Goal: Information Seeking & Learning: Learn about a topic

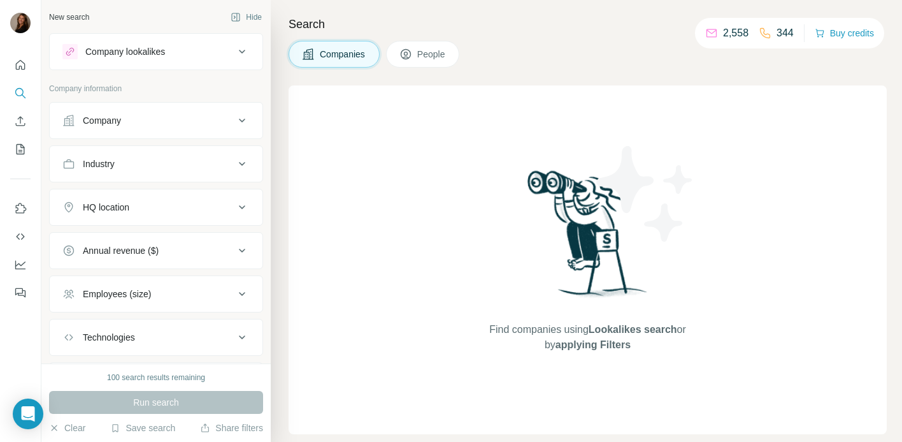
click at [222, 59] on div "Company lookalikes" at bounding box center [148, 51] width 172 height 15
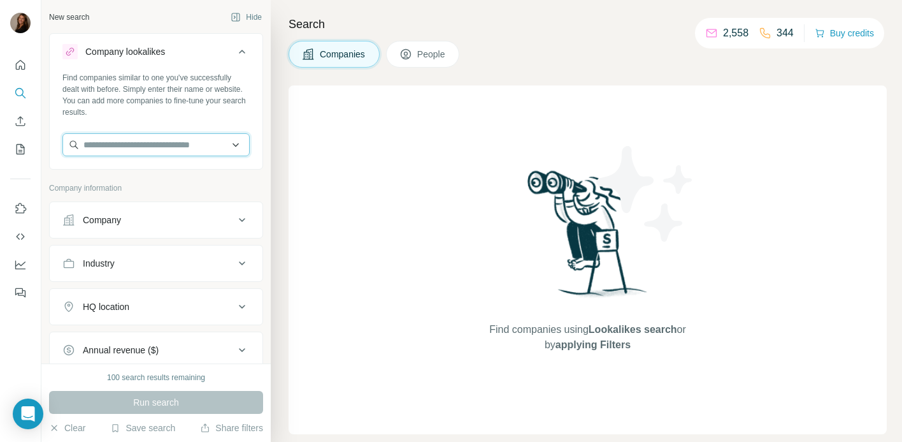
click at [167, 150] on input "text" at bounding box center [155, 144] width 187 height 23
type input "*"
click at [155, 119] on div "Find companies similar to one you've successfully dealt with before. Simply ent…" at bounding box center [156, 119] width 213 height 94
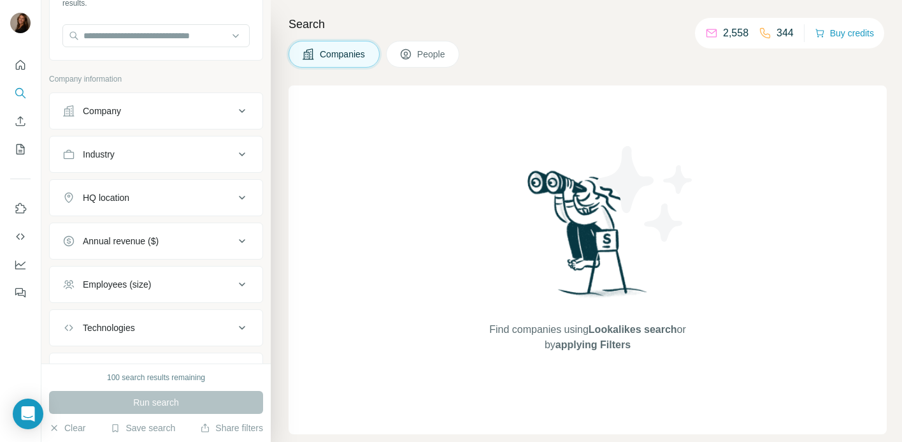
scroll to position [115, 0]
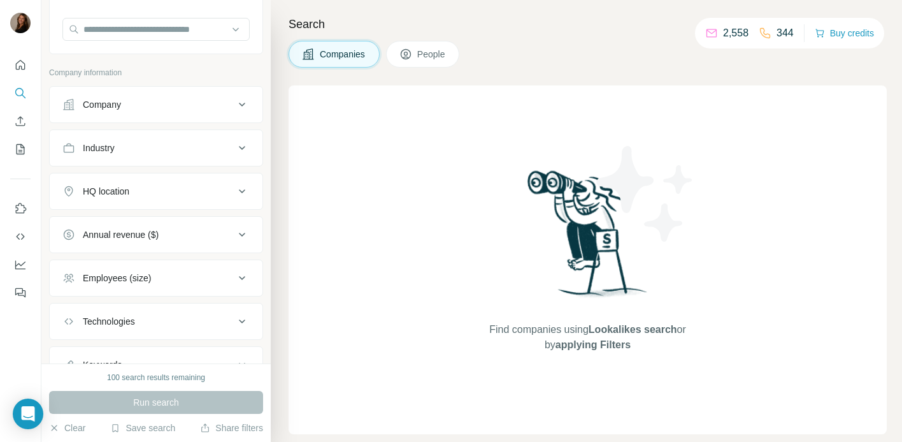
click at [153, 141] on button "Industry" at bounding box center [156, 148] width 213 height 31
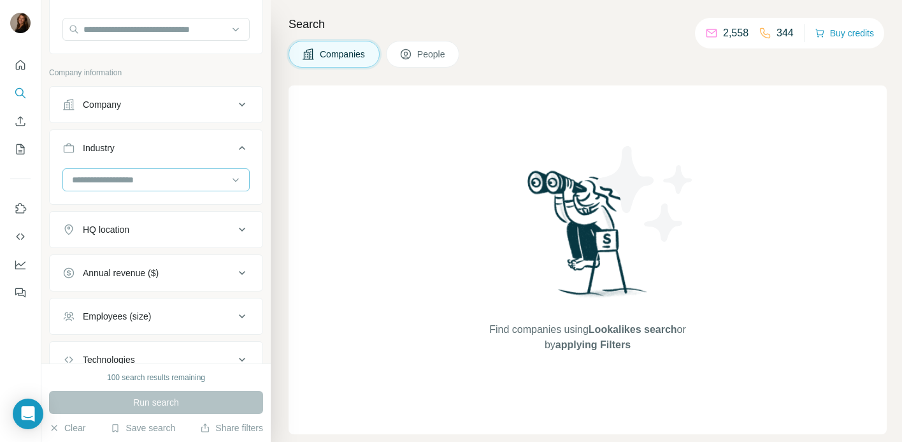
click at [146, 180] on input at bounding box center [149, 180] width 157 height 14
click at [146, 179] on input at bounding box center [149, 180] width 157 height 14
click at [170, 178] on input at bounding box center [149, 180] width 157 height 14
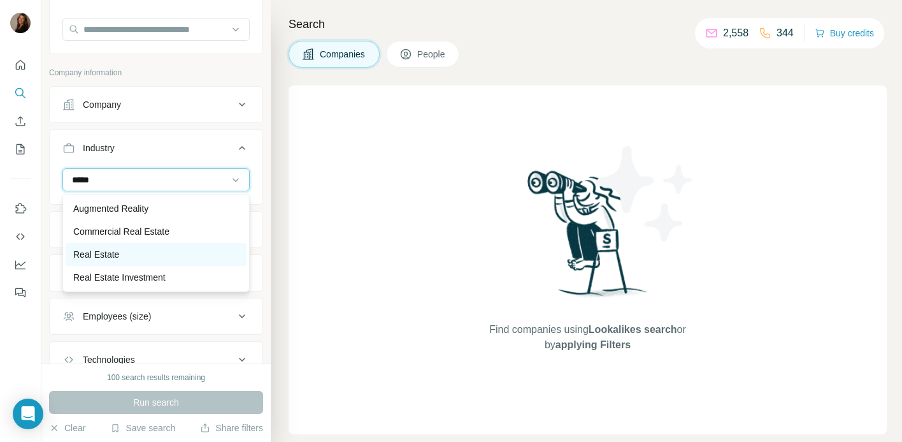
type input "****"
click at [157, 254] on div "Real Estate" at bounding box center [156, 254] width 166 height 13
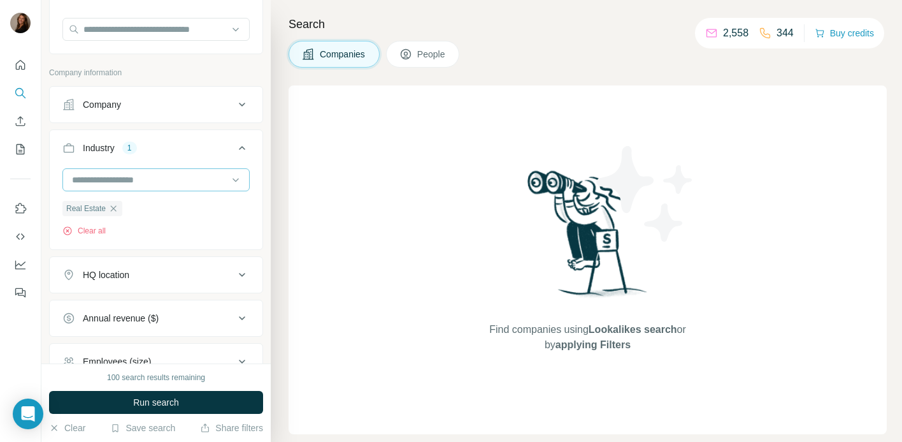
click at [148, 178] on input at bounding box center [149, 180] width 157 height 14
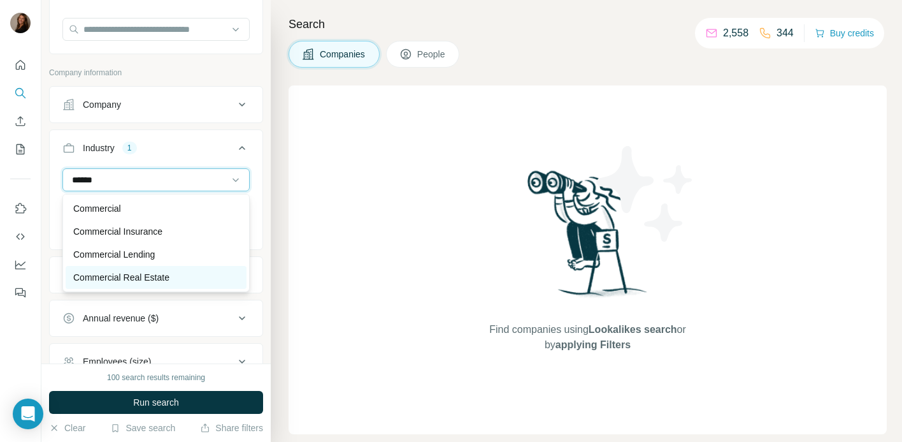
type input "******"
click at [143, 275] on p "Commercial Real Estate" at bounding box center [121, 277] width 96 height 13
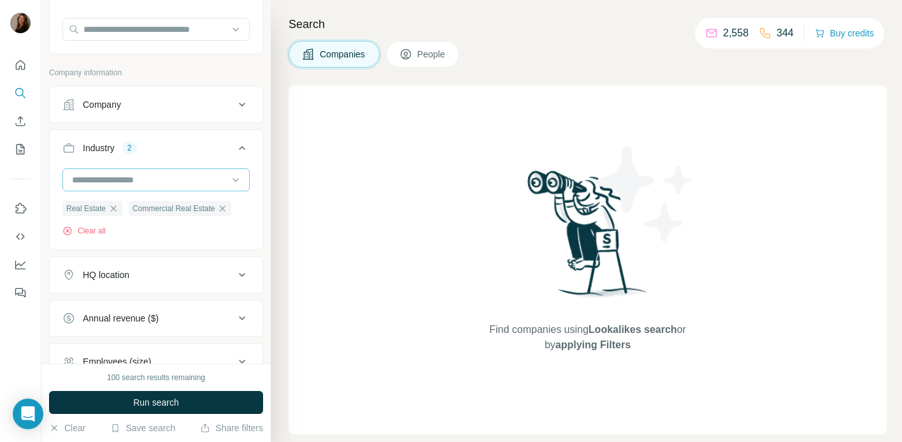
click at [156, 182] on input at bounding box center [149, 180] width 157 height 14
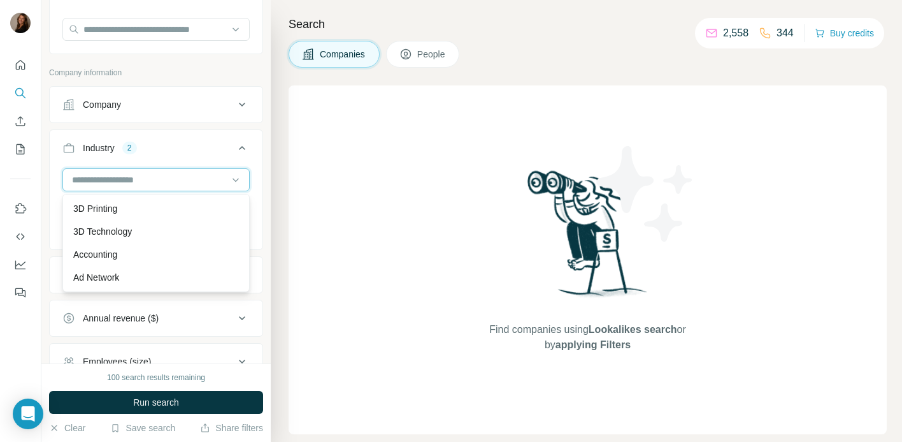
type input "*"
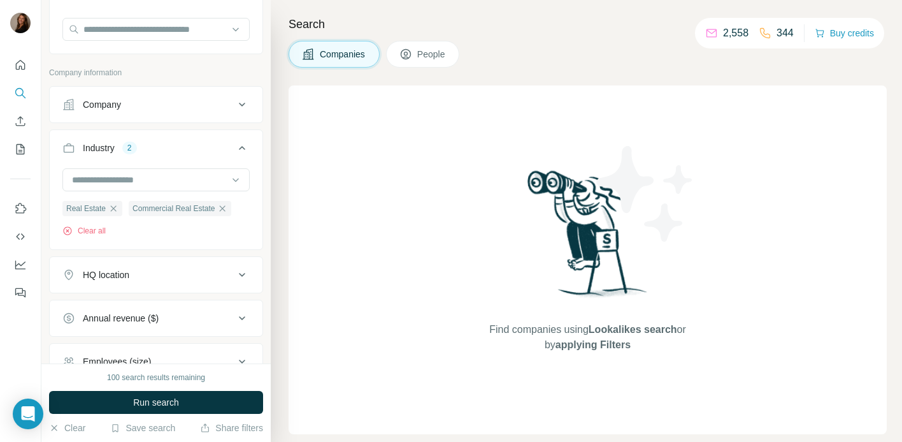
click at [55, 185] on div "Real Estate Commercial Real Estate Clear all" at bounding box center [156, 207] width 213 height 78
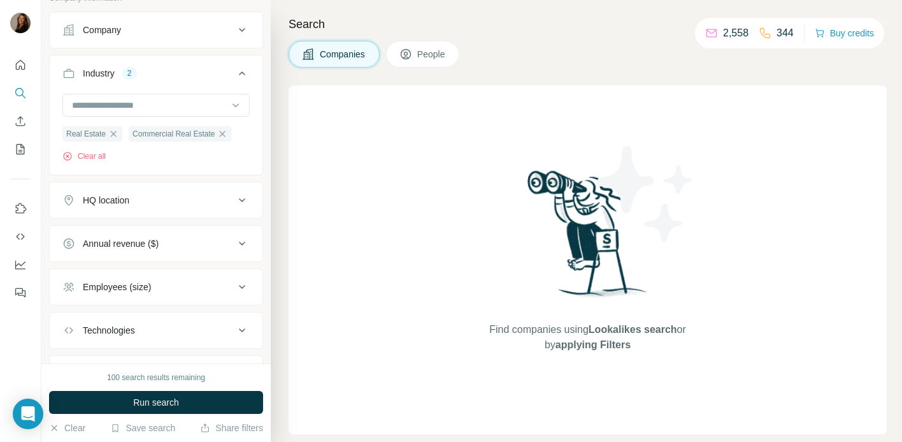
scroll to position [192, 0]
click at [189, 195] on div "HQ location" at bounding box center [148, 198] width 172 height 13
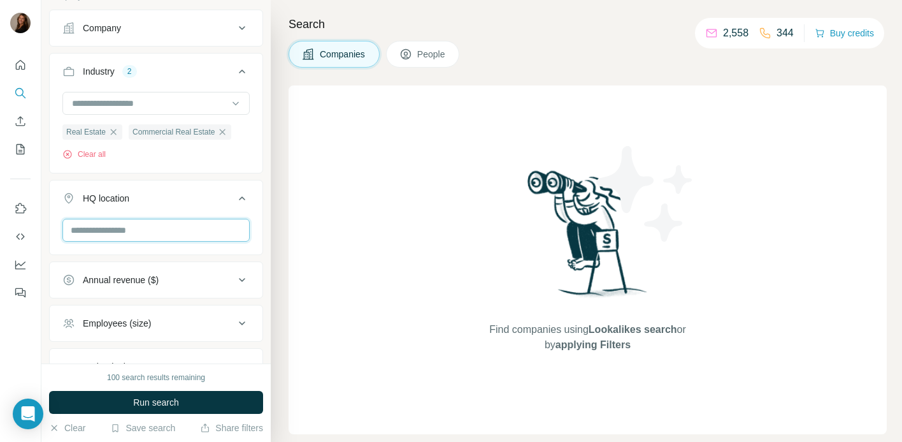
click at [154, 226] on input "text" at bounding box center [155, 230] width 187 height 23
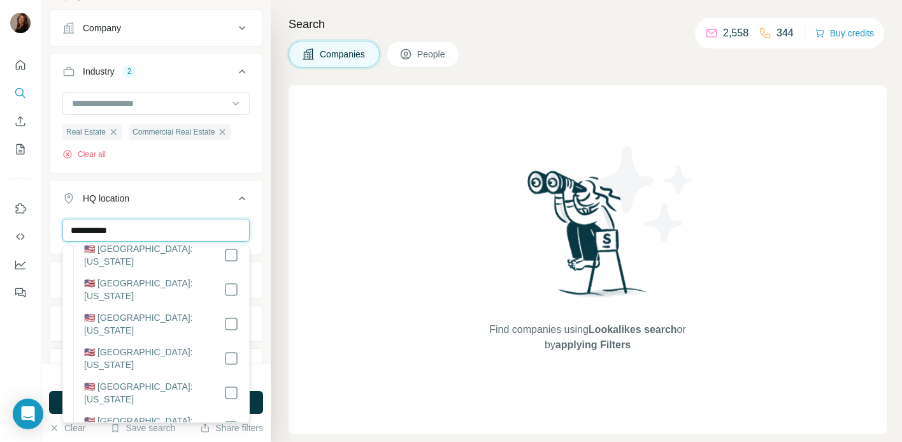
scroll to position [1139, 0]
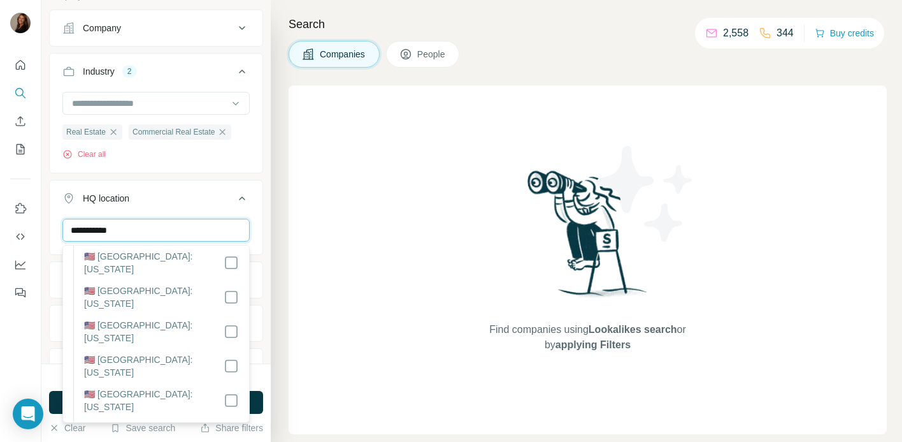
click at [169, 229] on input "**********" at bounding box center [155, 230] width 187 height 23
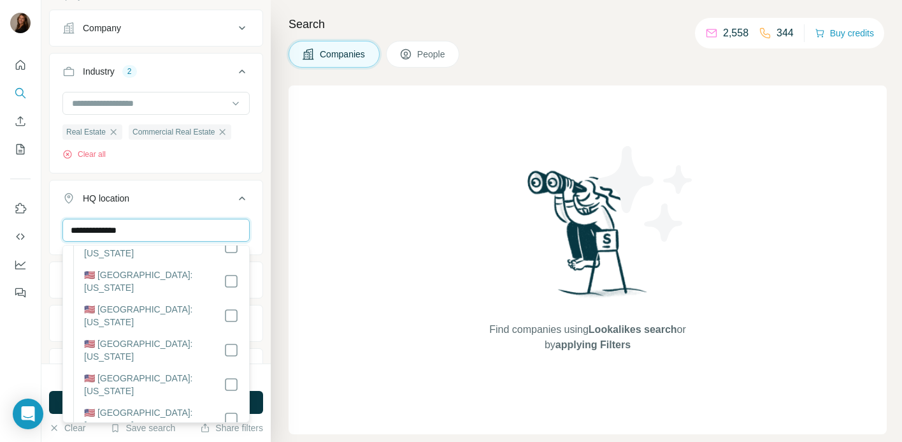
scroll to position [222, 0]
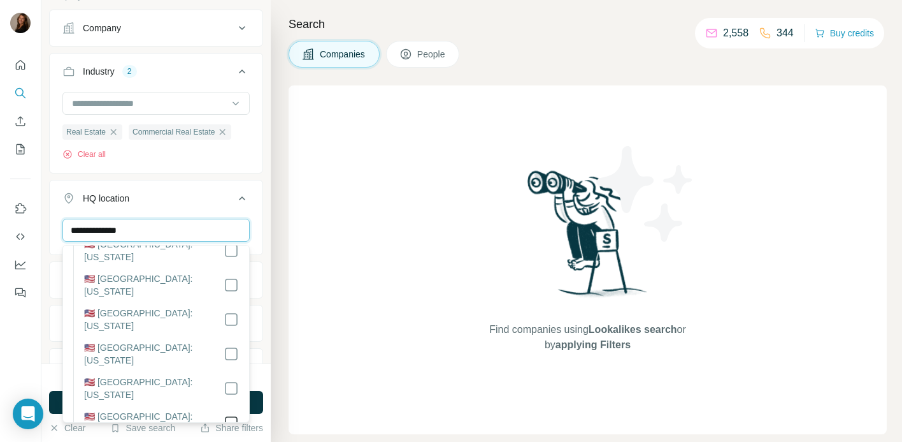
type input "**********"
click at [243, 203] on icon at bounding box center [242, 198] width 15 height 15
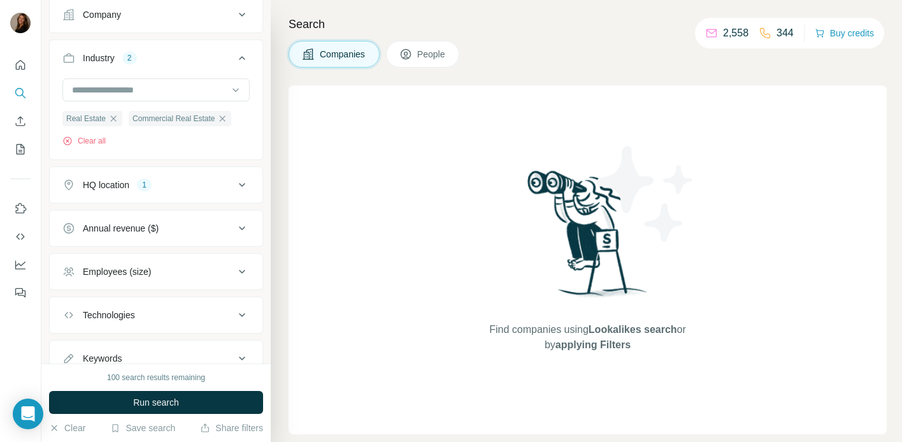
scroll to position [206, 0]
click at [193, 265] on div "Employees (size)" at bounding box center [148, 270] width 172 height 13
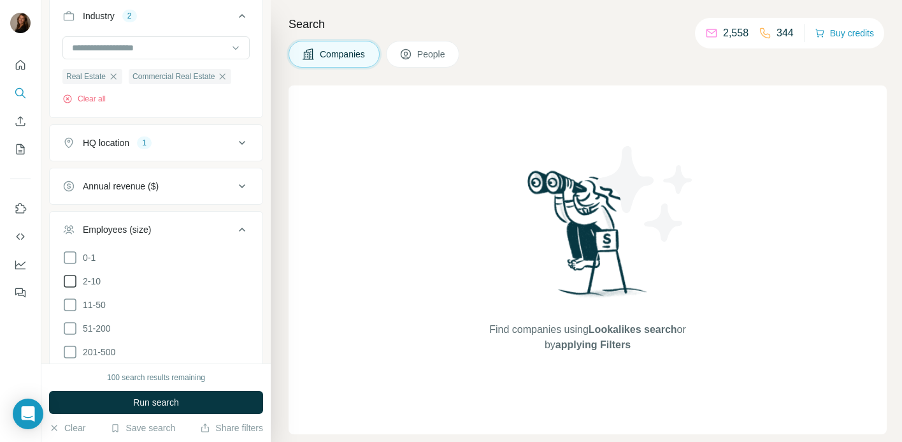
scroll to position [264, 0]
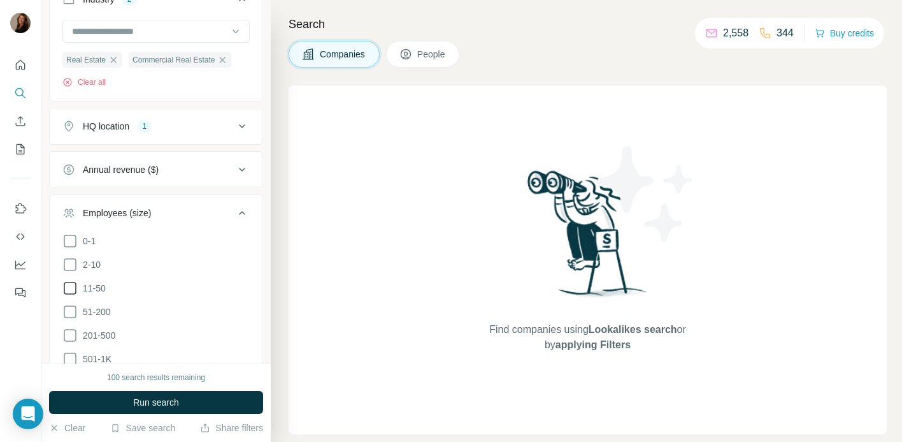
click at [73, 286] on icon at bounding box center [69, 287] width 15 height 15
click at [71, 311] on icon at bounding box center [69, 311] width 15 height 15
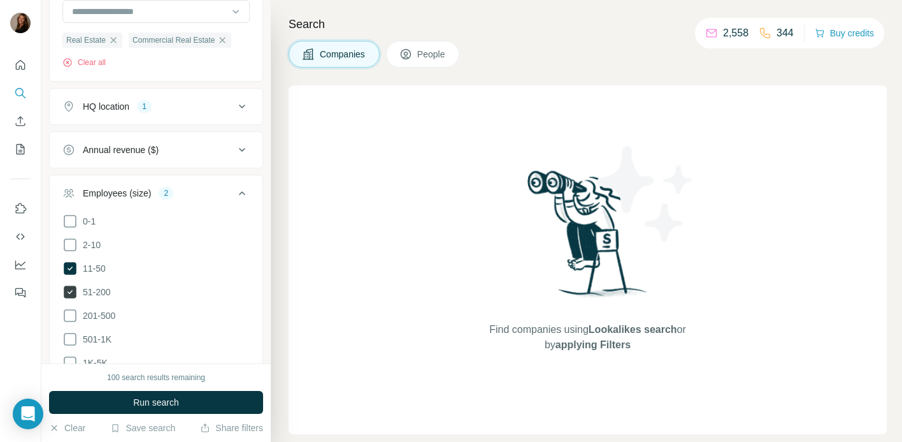
scroll to position [289, 0]
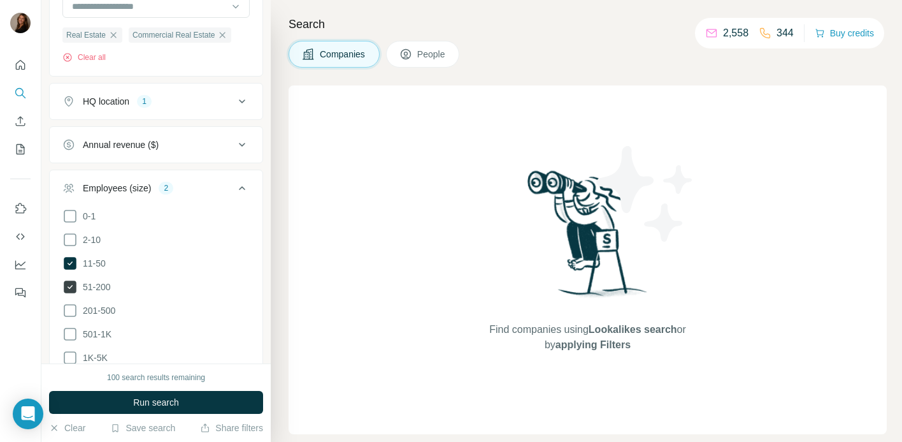
click at [71, 311] on icon at bounding box center [69, 310] width 15 height 15
click at [71, 333] on icon at bounding box center [69, 333] width 15 height 15
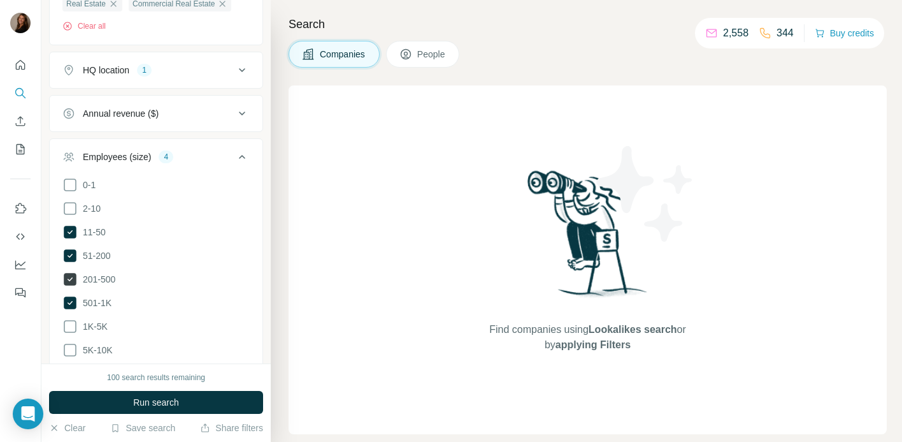
scroll to position [345, 0]
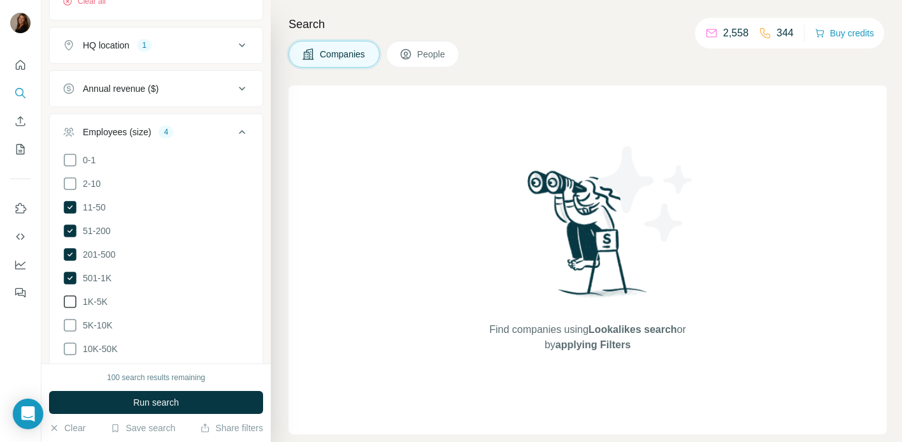
click at [73, 296] on icon at bounding box center [69, 301] width 15 height 15
click at [73, 322] on icon at bounding box center [69, 324] width 15 height 15
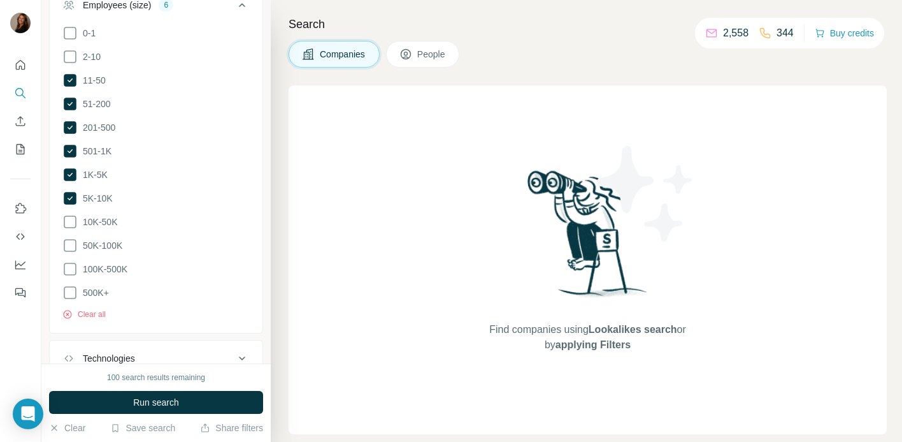
scroll to position [480, 0]
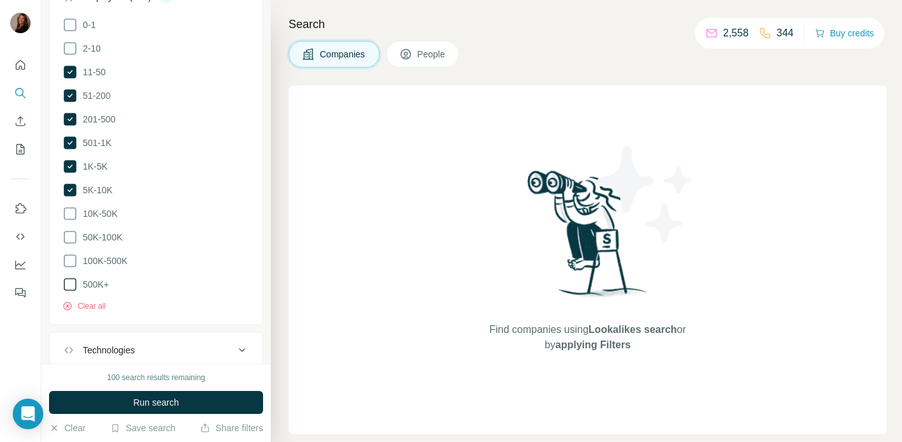
click at [74, 284] on icon at bounding box center [69, 284] width 15 height 15
click at [73, 256] on icon at bounding box center [69, 260] width 15 height 15
click at [72, 232] on icon at bounding box center [69, 236] width 15 height 15
click at [72, 214] on icon at bounding box center [69, 213] width 15 height 15
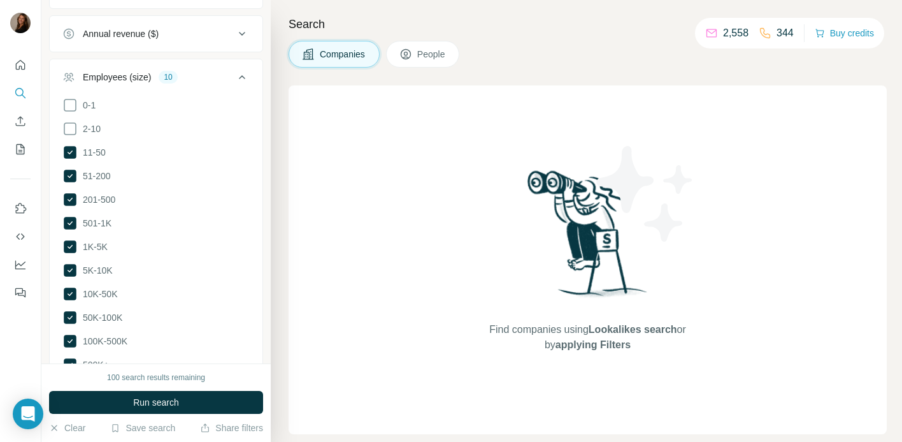
scroll to position [395, 0]
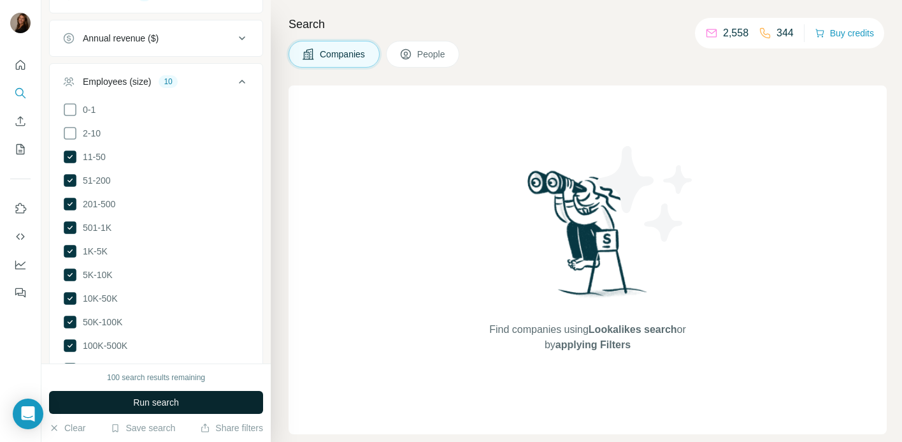
click at [171, 396] on span "Run search" at bounding box center [156, 402] width 46 height 13
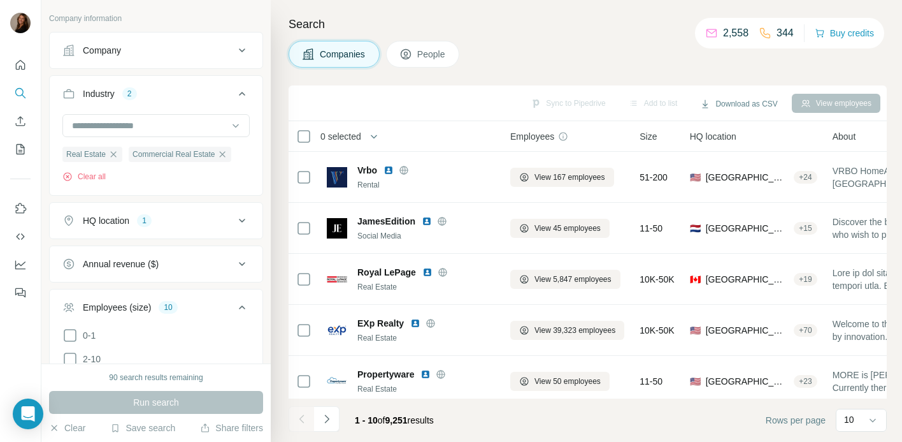
scroll to position [161, 0]
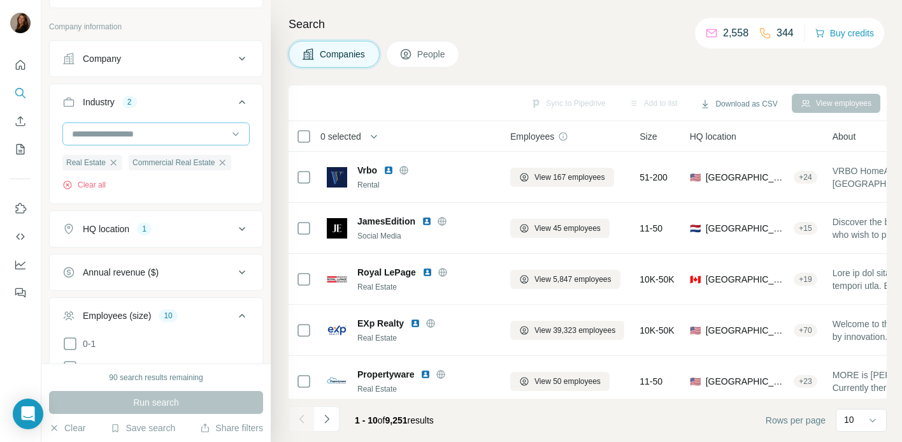
click at [161, 136] on input at bounding box center [149, 134] width 157 height 14
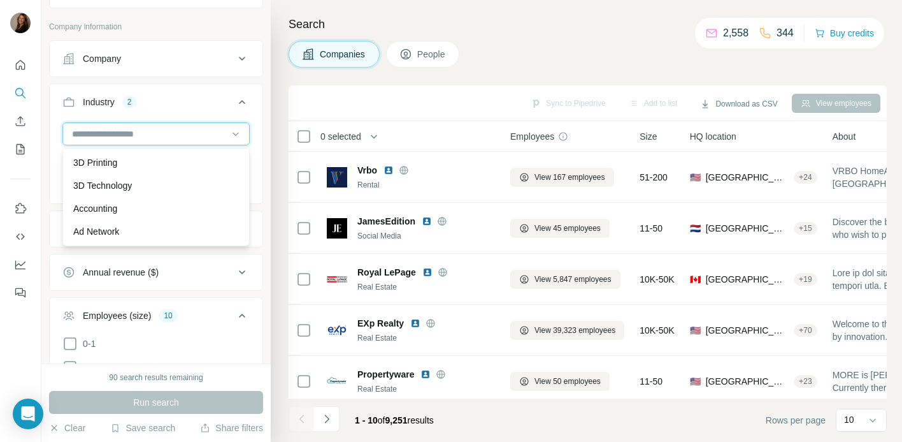
click at [161, 136] on input at bounding box center [149, 134] width 157 height 14
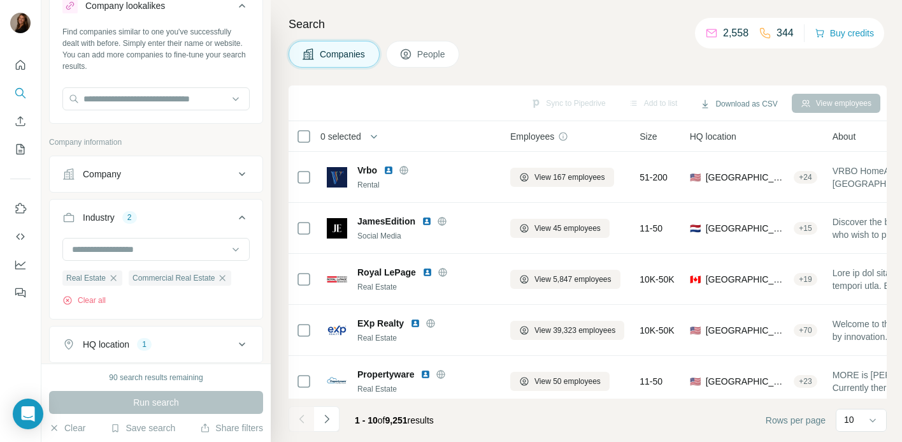
scroll to position [0, 0]
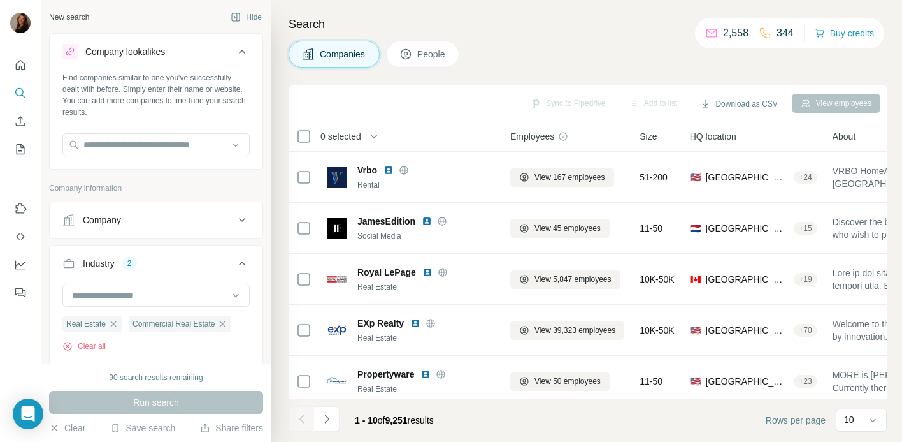
click at [159, 221] on div "Company" at bounding box center [148, 220] width 172 height 13
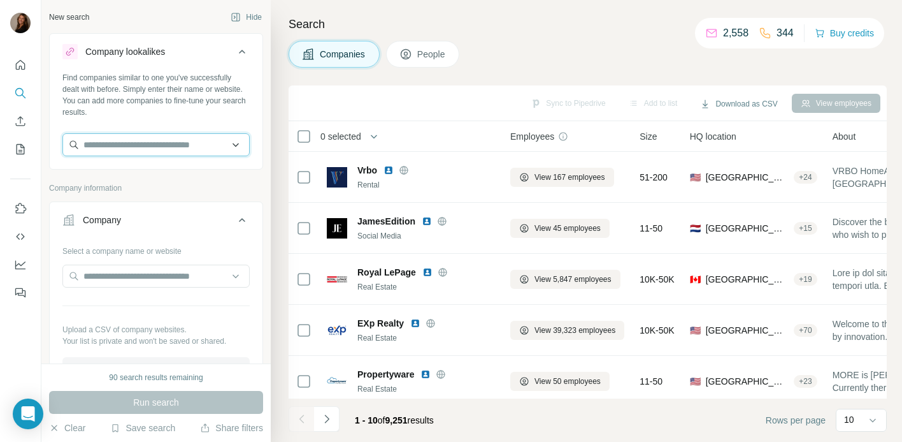
click at [157, 145] on input "text" at bounding box center [155, 144] width 187 height 23
type input "*"
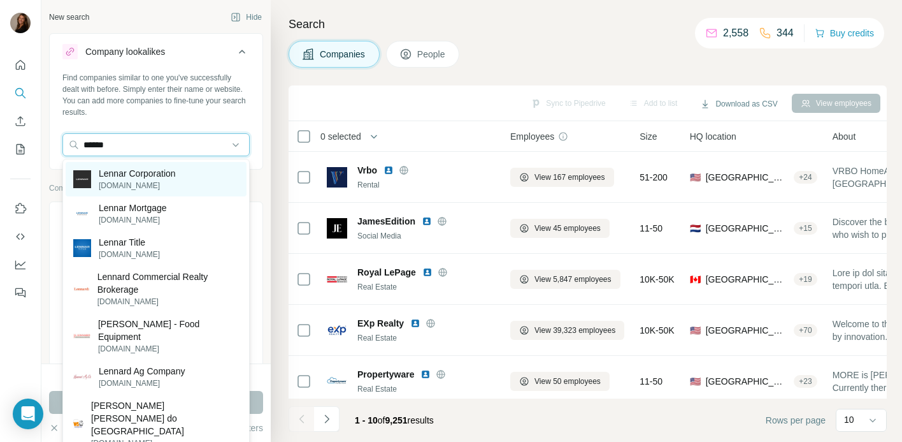
type input "******"
click at [182, 180] on div "Lennar Corporation [DOMAIN_NAME]" at bounding box center [156, 179] width 181 height 34
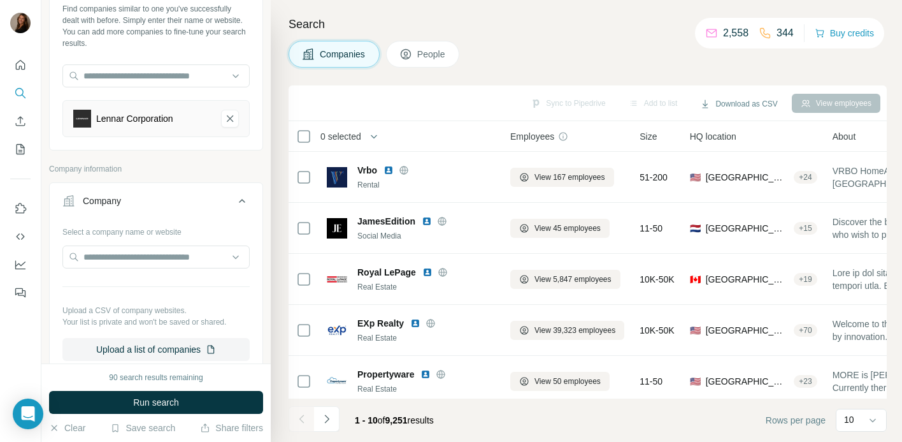
scroll to position [117, 0]
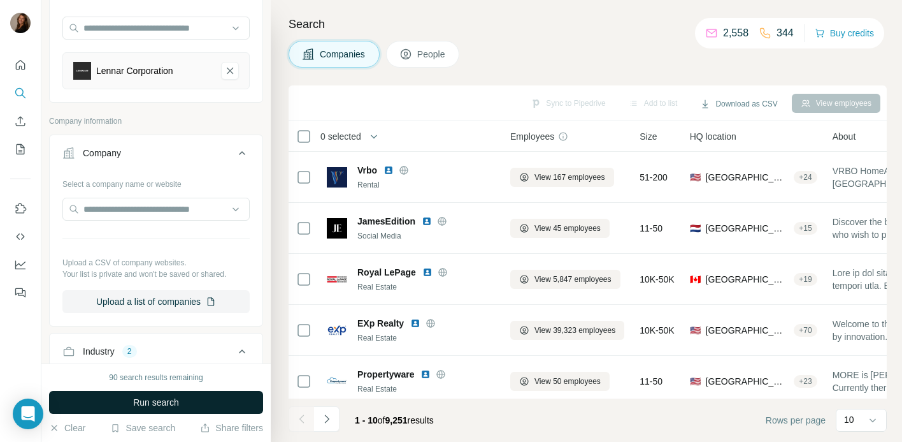
click at [171, 402] on span "Run search" at bounding box center [156, 402] width 46 height 13
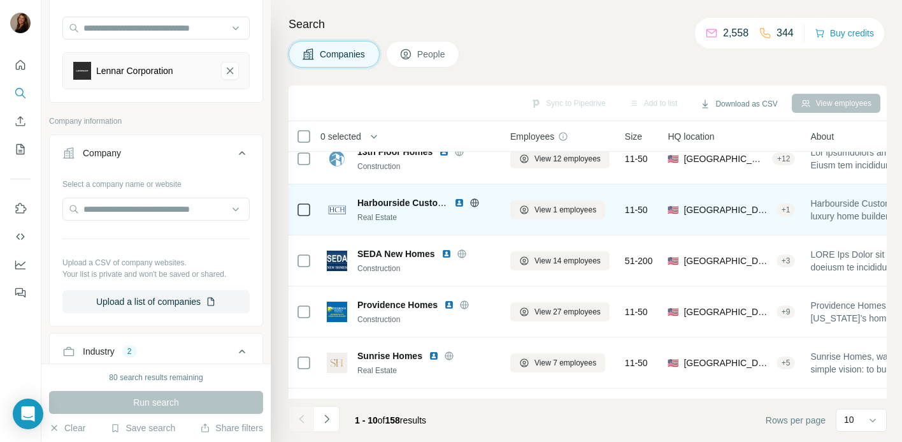
scroll to position [113, 0]
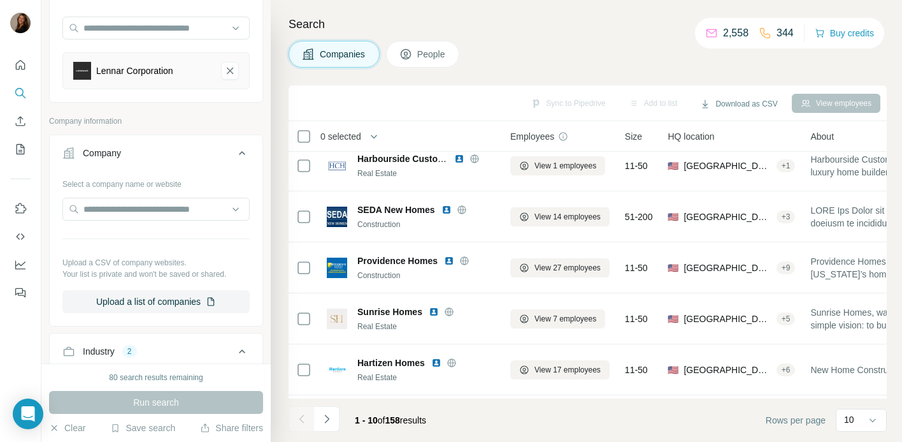
click at [430, 50] on span "People" at bounding box center [431, 54] width 29 height 13
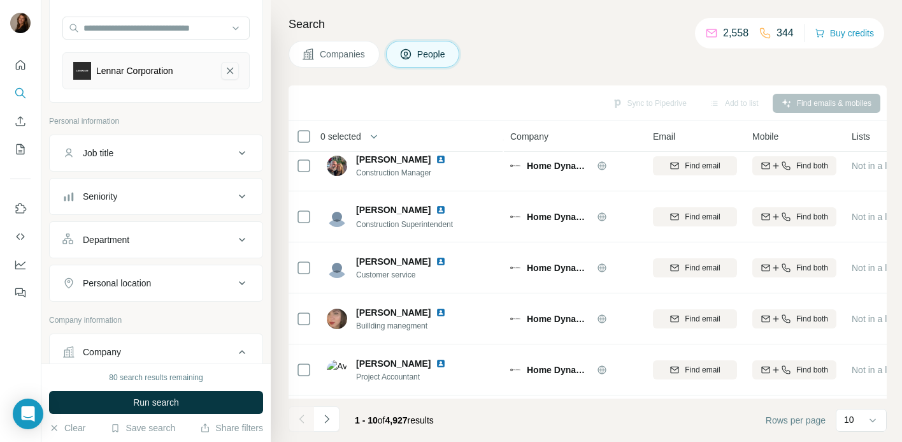
click at [229, 71] on icon "Lennar Corporation-remove-button" at bounding box center [230, 71] width 6 height 6
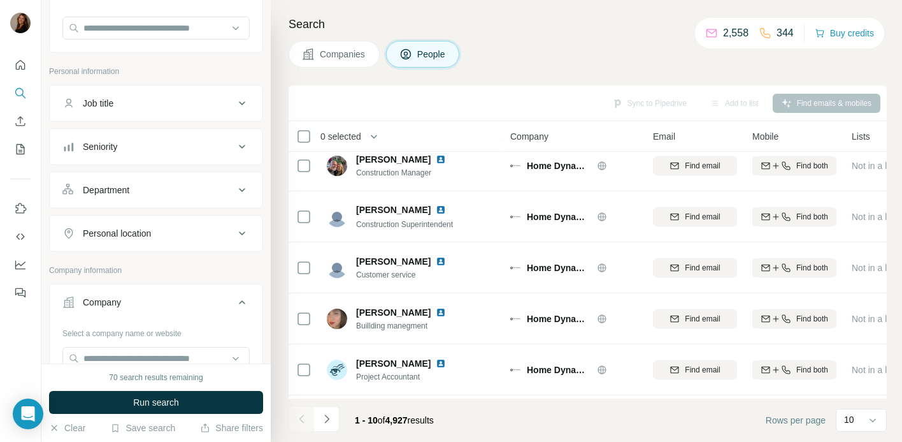
click at [180, 105] on div "Job title" at bounding box center [148, 103] width 172 height 13
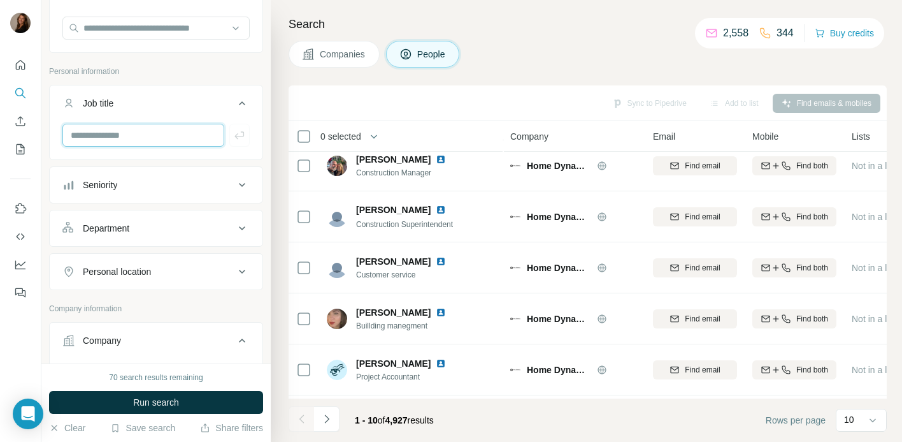
click at [171, 134] on input "text" at bounding box center [143, 135] width 162 height 23
click at [164, 181] on div "Seniority" at bounding box center [148, 184] width 172 height 13
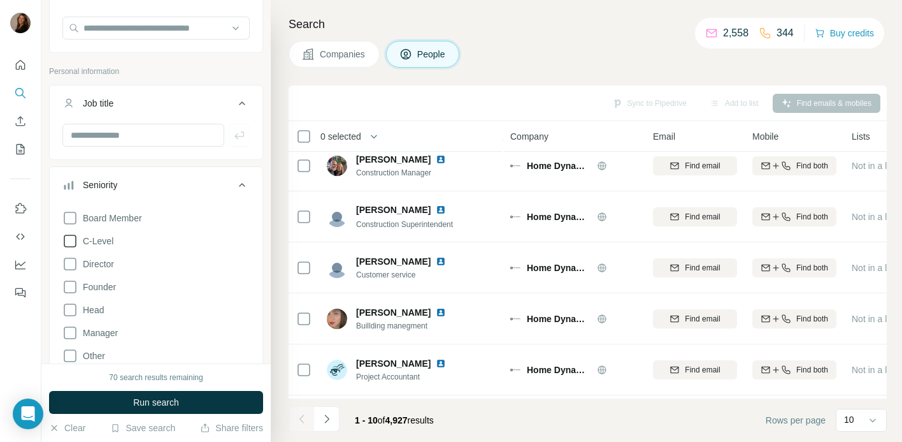
click at [74, 240] on icon at bounding box center [69, 240] width 15 height 15
click at [74, 261] on icon at bounding box center [69, 263] width 15 height 15
click at [72, 317] on div "Board Member C-Level Director Founder Head Manager Other Owner Partner VP Clear…" at bounding box center [155, 328] width 187 height 246
click at [72, 310] on icon at bounding box center [69, 309] width 15 height 15
click at [72, 337] on icon at bounding box center [69, 332] width 15 height 15
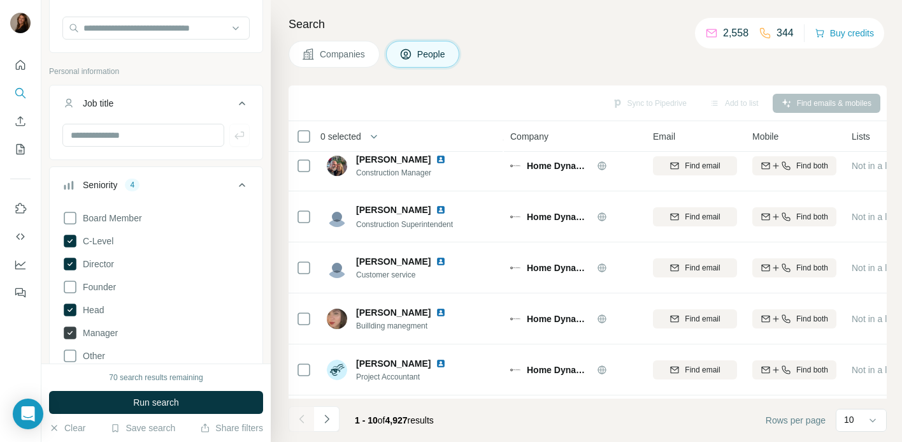
click at [73, 331] on icon at bounding box center [70, 332] width 13 height 13
click at [252, 183] on button "Seniority 3" at bounding box center [156, 188] width 213 height 36
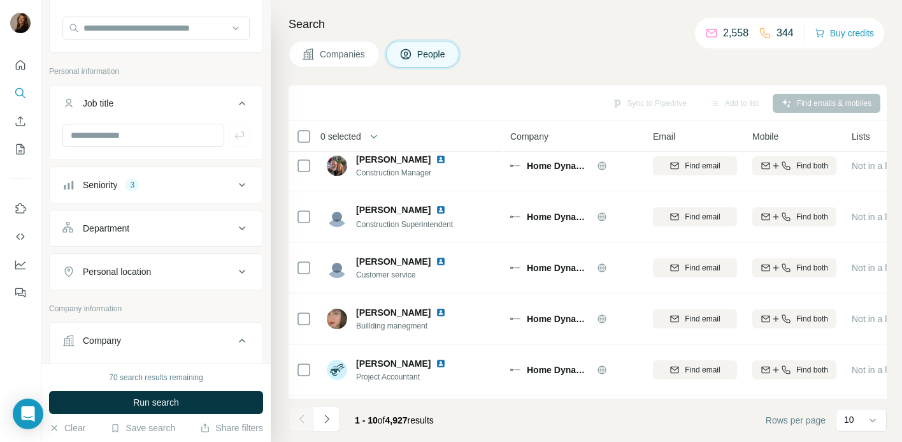
click at [184, 228] on div "Department" at bounding box center [148, 228] width 172 height 13
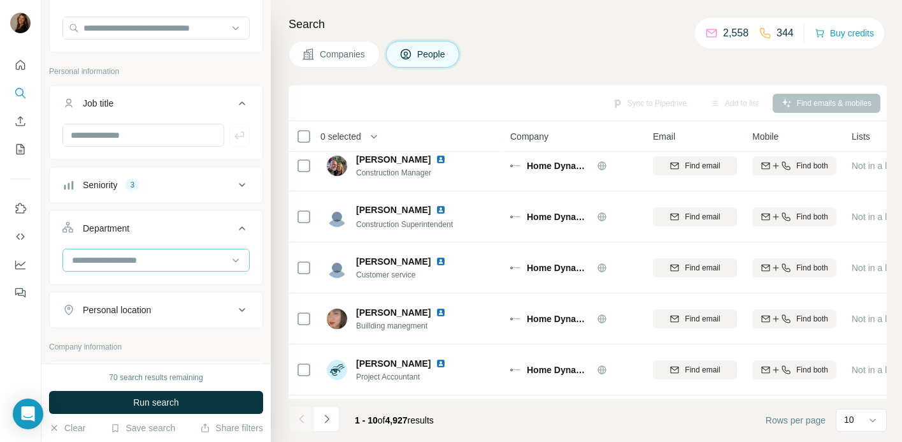
click at [165, 254] on input at bounding box center [149, 260] width 157 height 14
type input "*"
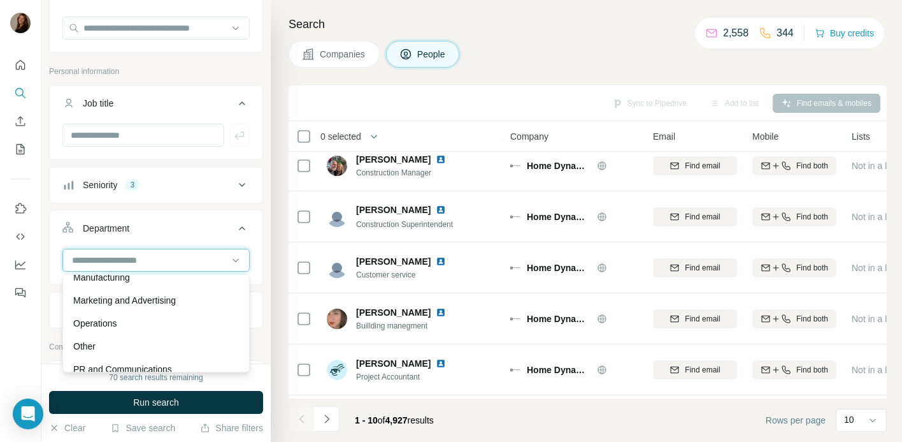
scroll to position [291, 0]
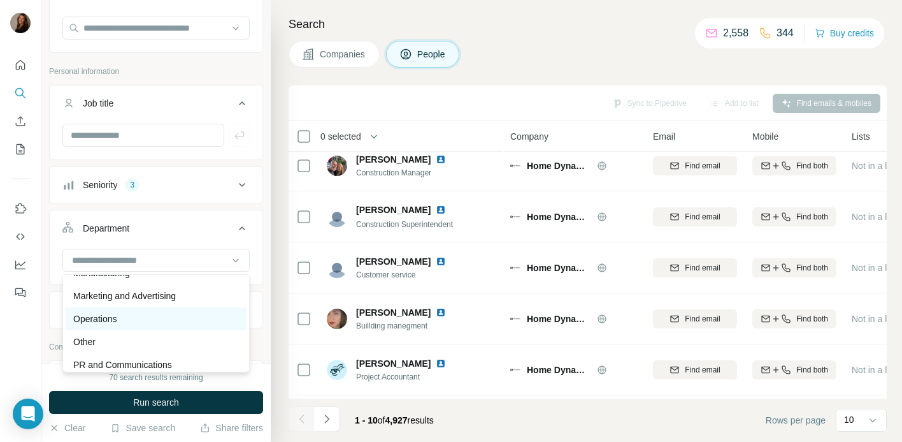
click at [154, 319] on div "Operations" at bounding box center [156, 318] width 166 height 13
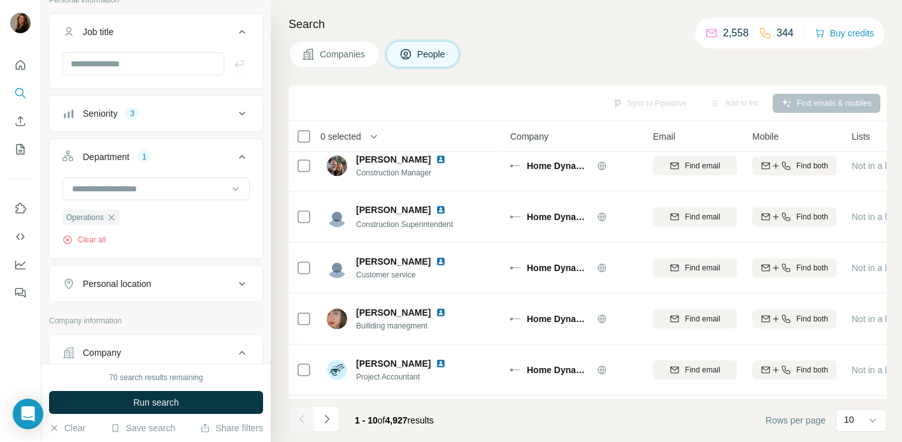
scroll to position [217, 0]
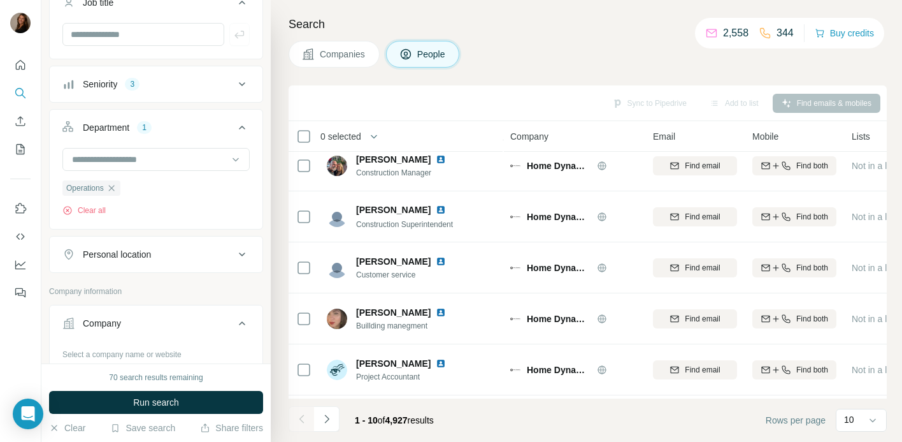
click at [200, 256] on div "Personal location" at bounding box center [148, 254] width 172 height 13
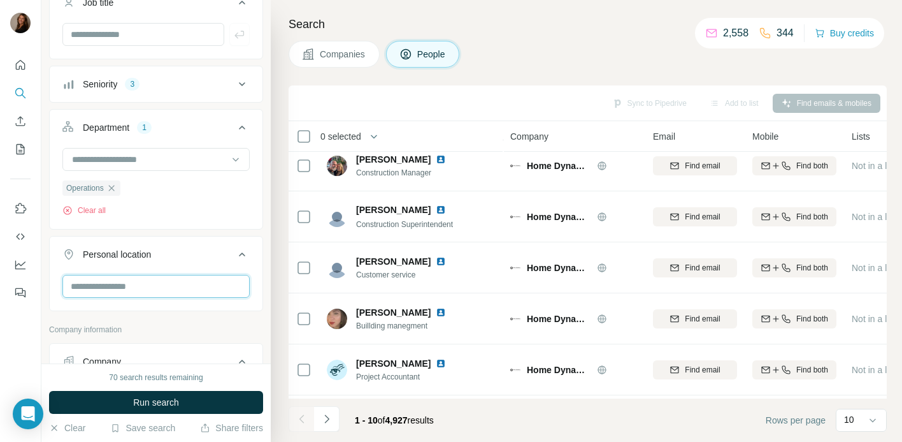
click at [173, 287] on input "text" at bounding box center [155, 286] width 187 height 23
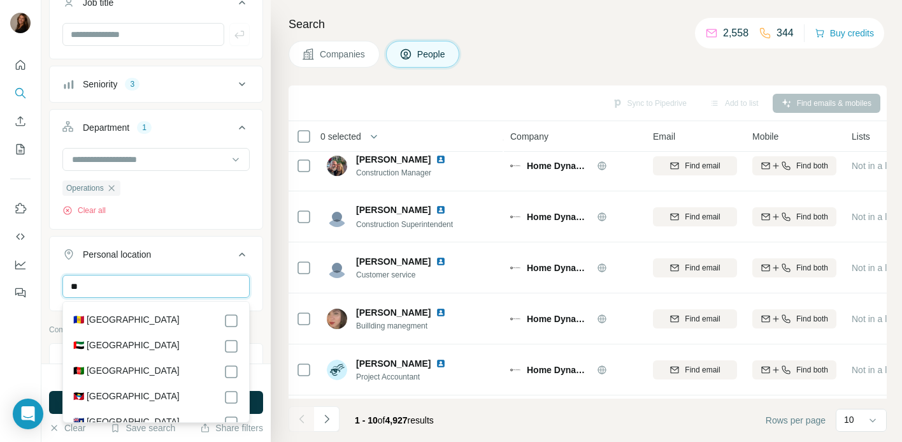
type input "*"
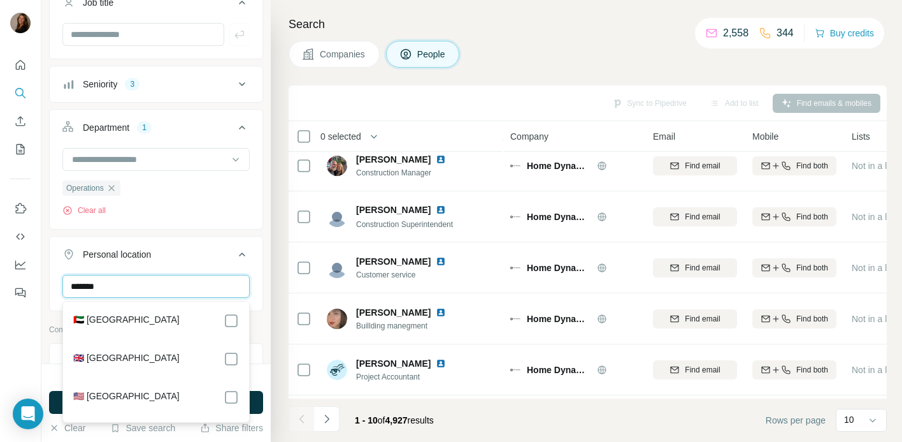
scroll to position [6, 0]
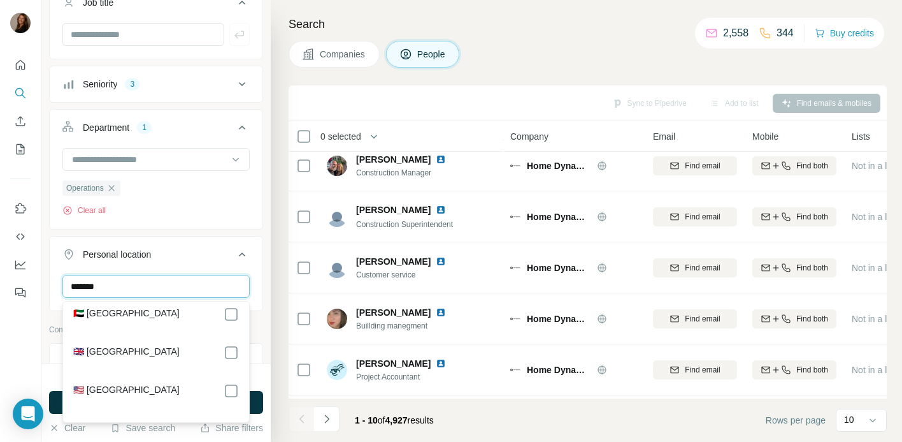
type input "******"
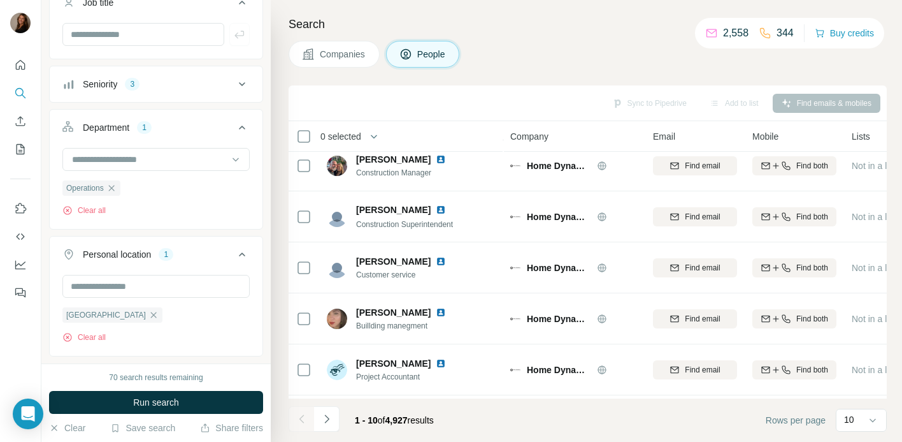
click at [237, 252] on icon at bounding box center [242, 254] width 15 height 15
click at [147, 288] on input "text" at bounding box center [155, 286] width 187 height 23
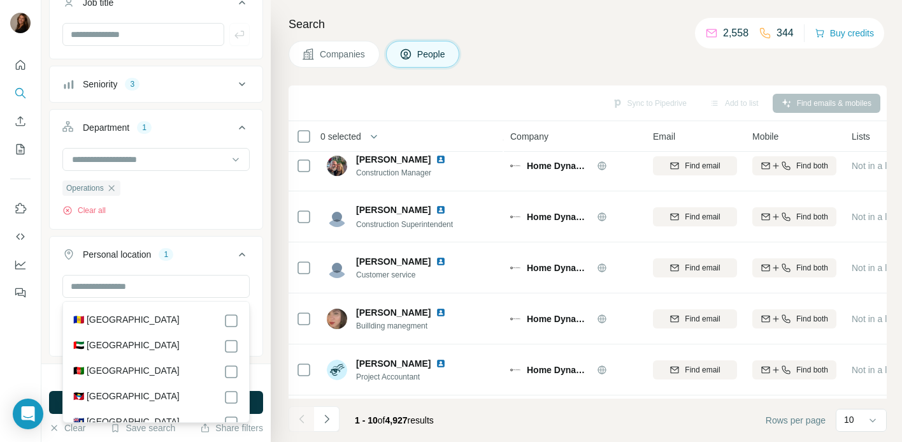
click at [147, 257] on div "Personal location" at bounding box center [117, 254] width 68 height 13
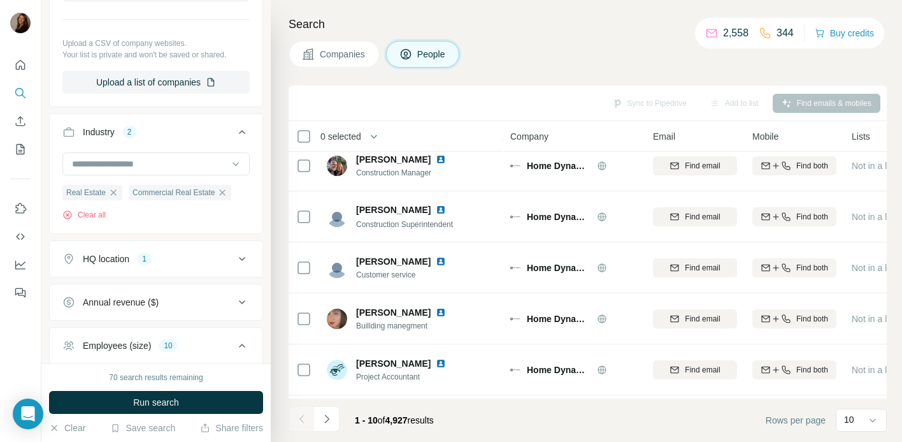
scroll to position [619, 0]
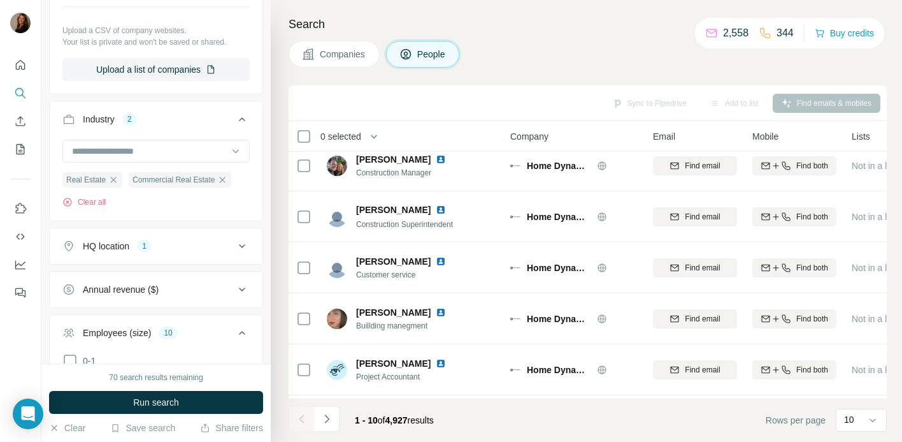
click at [181, 254] on button "HQ location 1" at bounding box center [156, 246] width 213 height 31
click at [180, 251] on div "HQ location 1" at bounding box center [148, 246] width 172 height 13
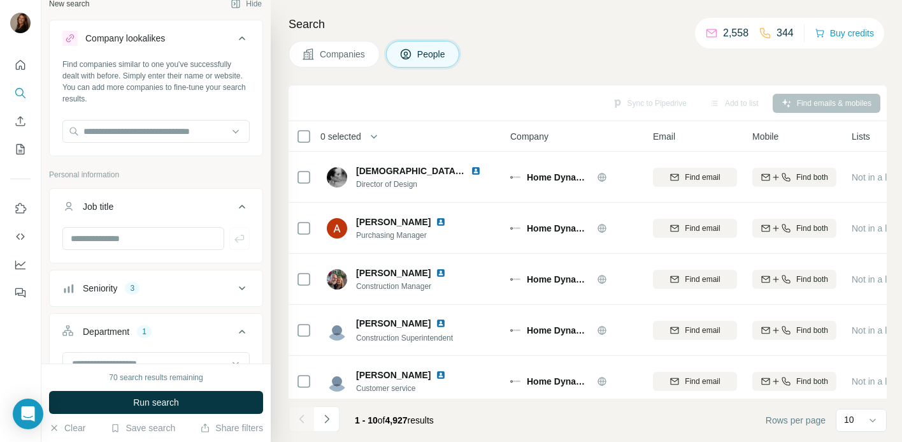
scroll to position [9, 0]
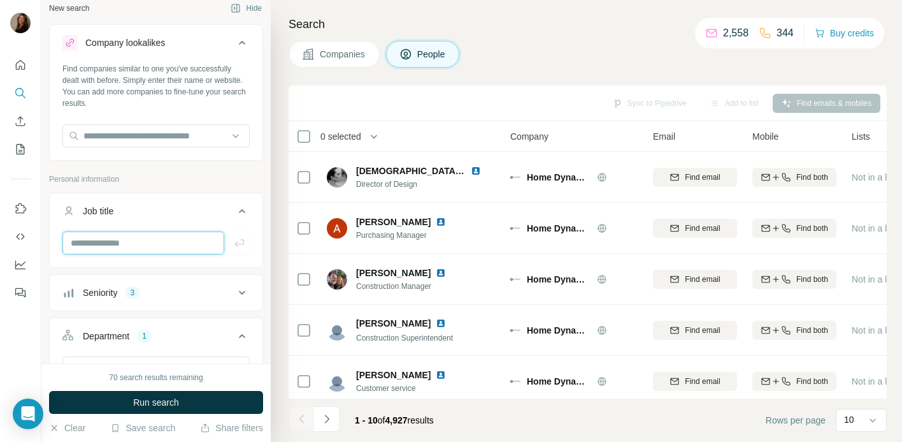
click at [120, 248] on input "text" at bounding box center [143, 242] width 162 height 23
type input "*****"
click at [95, 272] on icon "button" at bounding box center [92, 271] width 10 height 10
click at [99, 242] on input "text" at bounding box center [143, 242] width 162 height 23
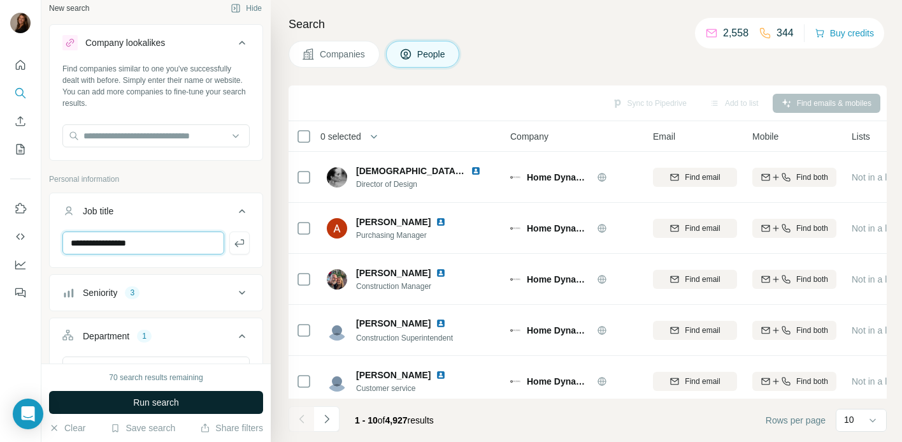
type input "**********"
click at [123, 398] on button "Run search" at bounding box center [156, 402] width 214 height 23
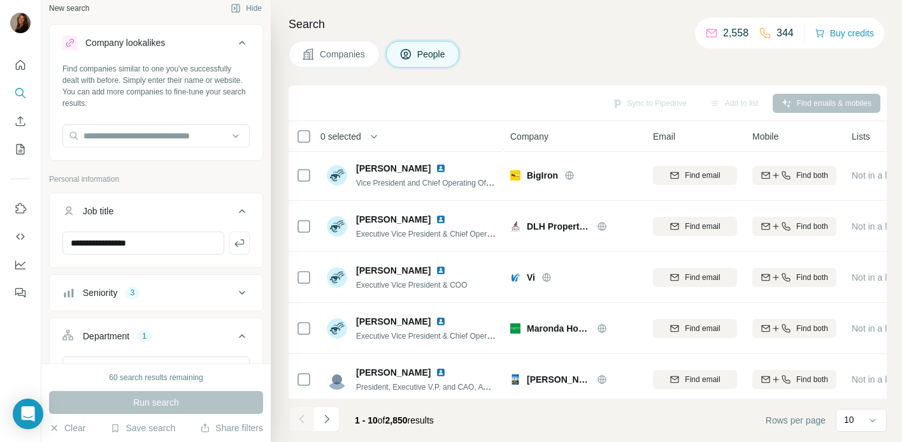
scroll to position [263, 0]
